Goal: Find specific page/section

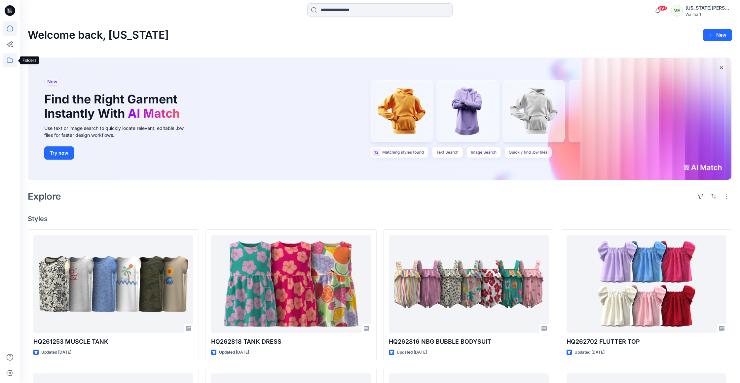
click at [11, 62] on icon at bounding box center [10, 59] width 6 height 5
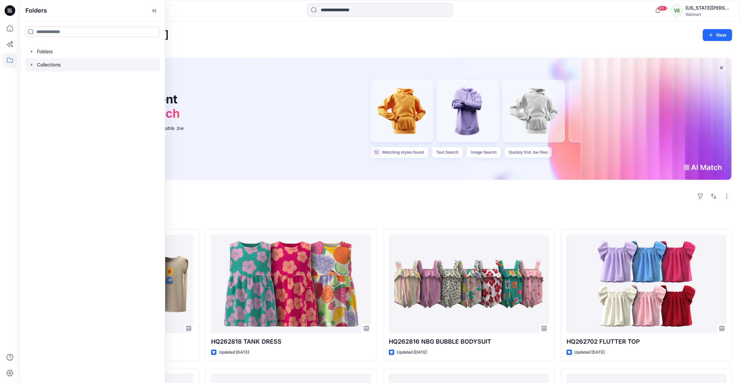
click at [71, 64] on div at bounding box center [92, 64] width 135 height 13
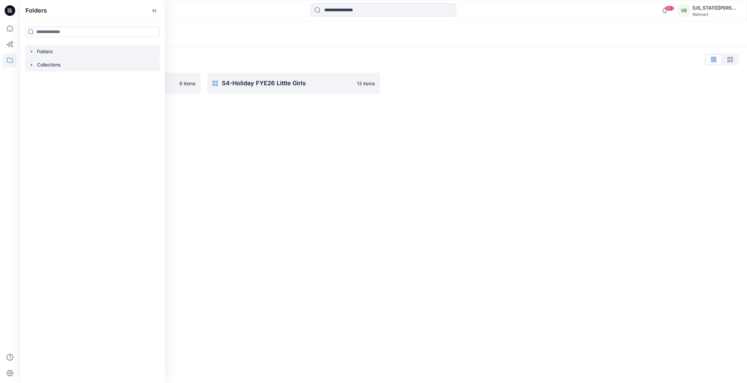
click at [84, 49] on div at bounding box center [92, 51] width 135 height 13
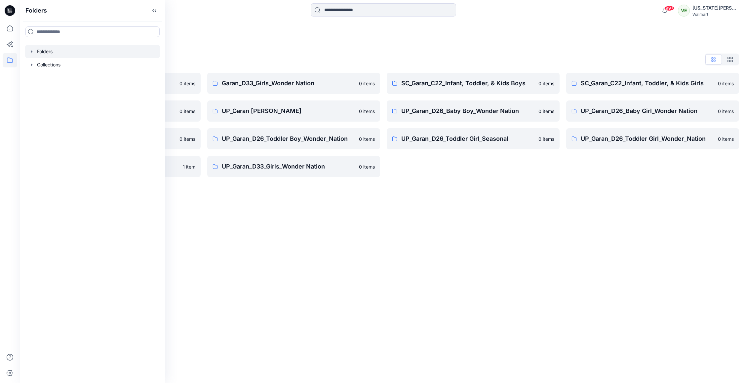
click at [329, 192] on div "Folders Folders List Garan_D33_Girls Seasonal 0 items UP Garan first insights 0…" at bounding box center [383, 202] width 727 height 362
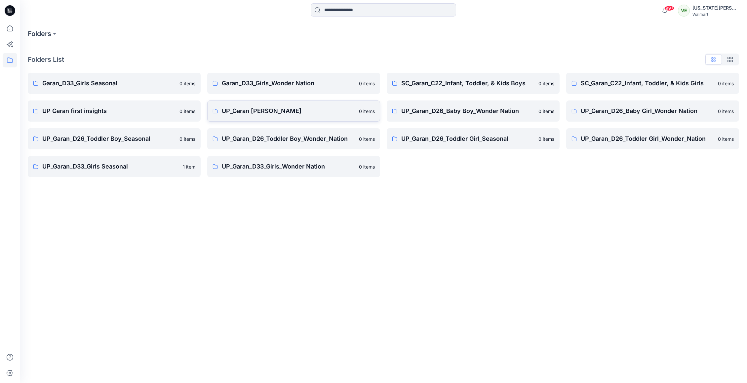
click at [335, 107] on p "UP_Garan [PERSON_NAME]" at bounding box center [288, 110] width 133 height 9
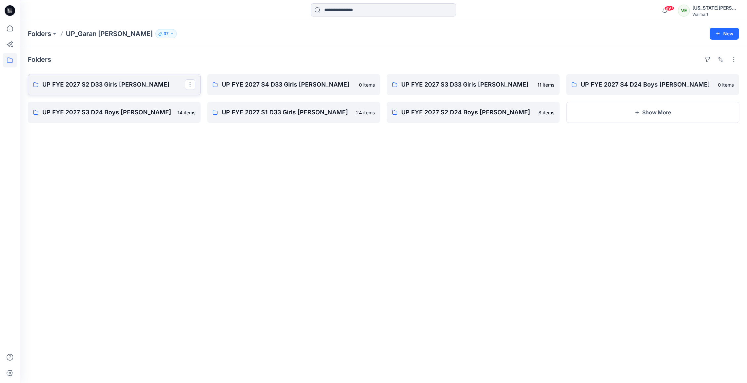
click at [172, 94] on link "UP FYE 2027 S2 D33 Girls [PERSON_NAME]" at bounding box center [114, 84] width 173 height 21
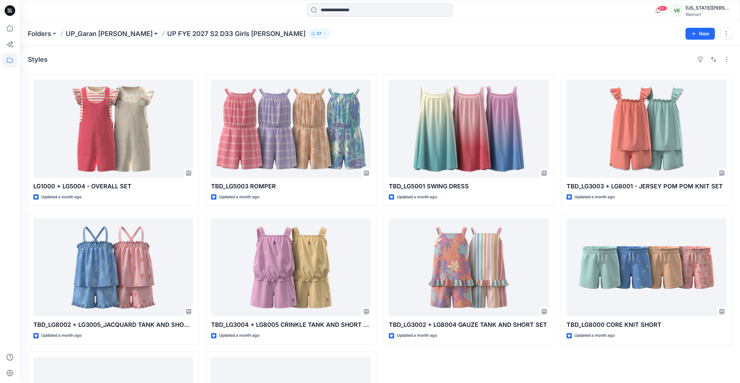
click at [153, 33] on button at bounding box center [156, 33] width 7 height 9
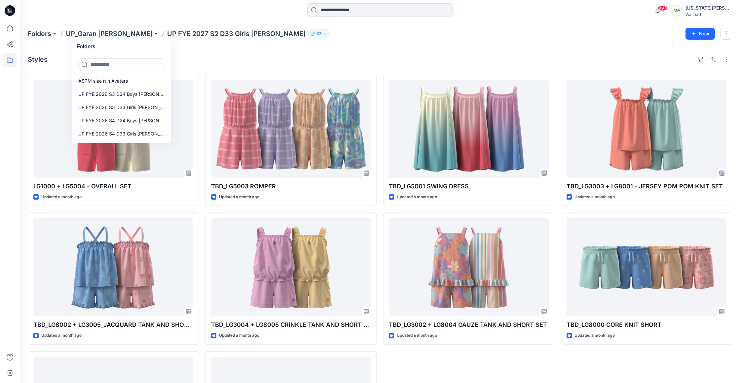
click at [153, 32] on button at bounding box center [156, 33] width 7 height 9
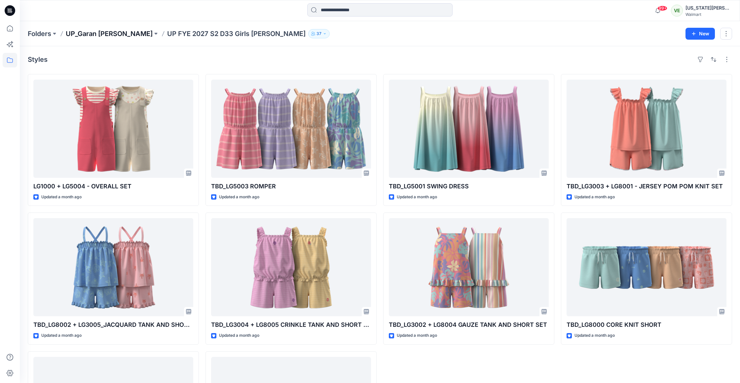
click at [112, 31] on p "UP_Garan [PERSON_NAME]" at bounding box center [109, 33] width 87 height 9
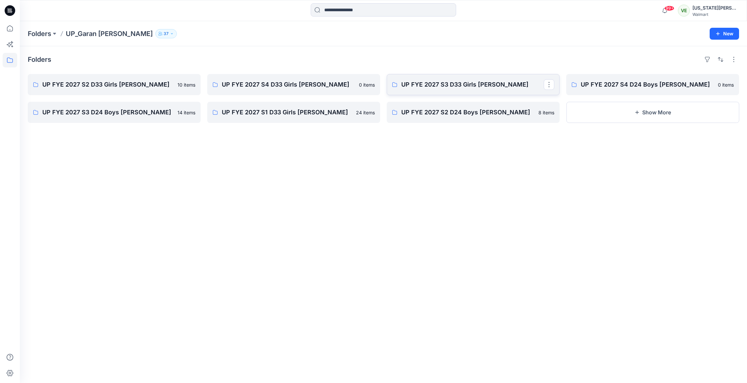
click at [452, 83] on p "UP FYE 2027 S3 D33 Girls [PERSON_NAME]" at bounding box center [472, 84] width 142 height 9
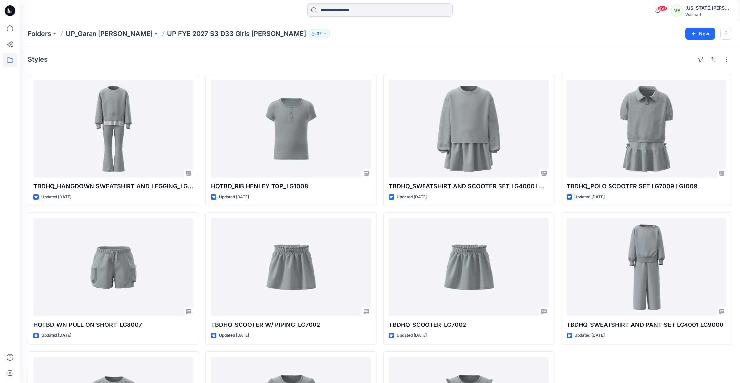
click at [412, 58] on div "Styles" at bounding box center [380, 59] width 704 height 11
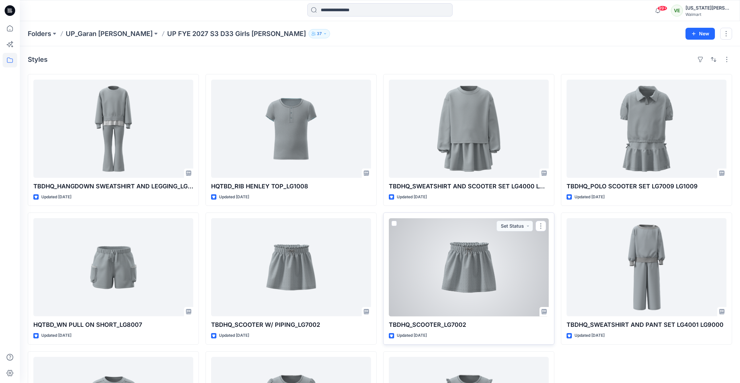
scroll to position [40, 0]
